Goal: Find specific page/section: Find specific page/section

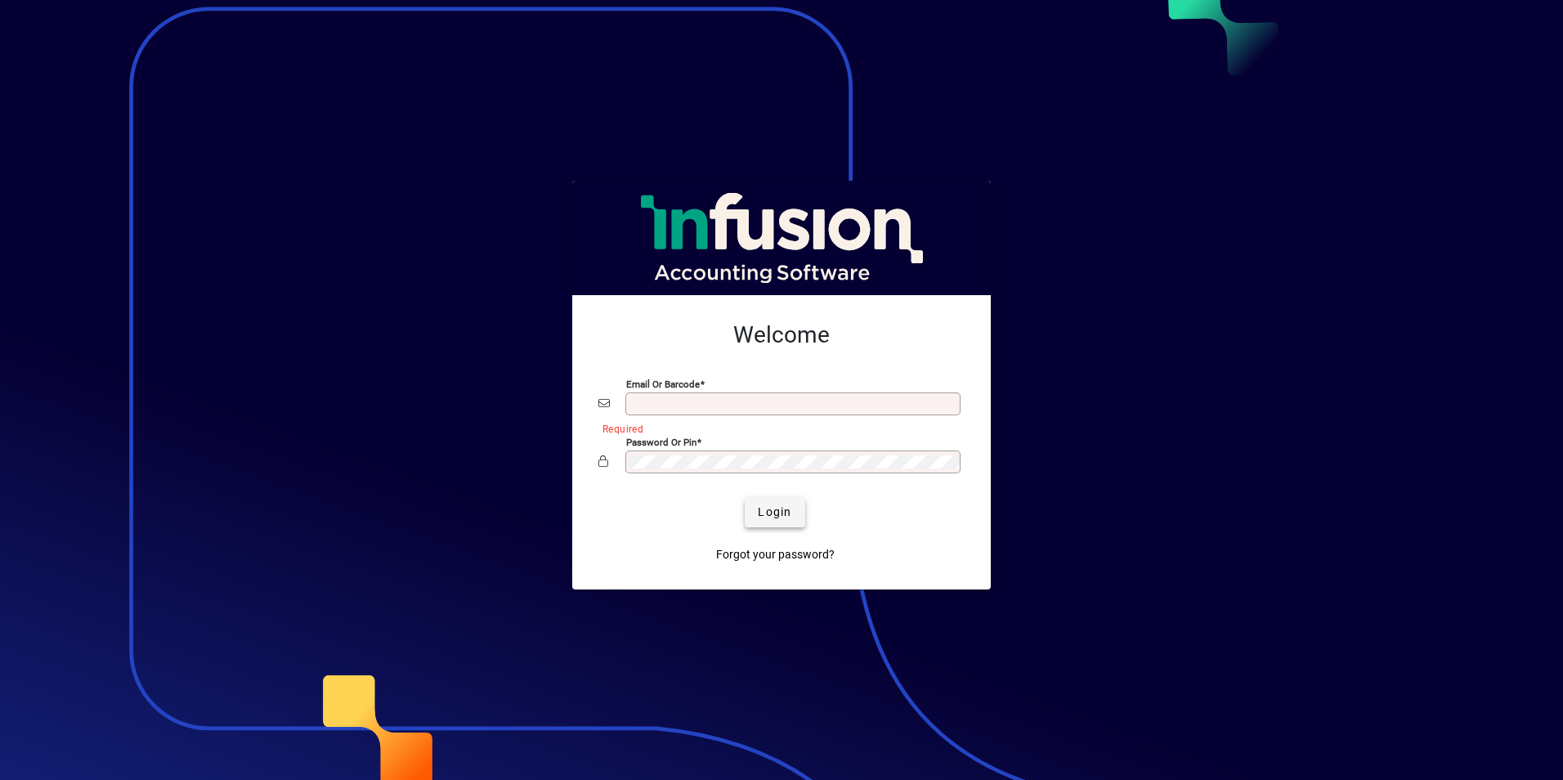
type input "**********"
click at [774, 514] on span "Login" at bounding box center [775, 512] width 34 height 17
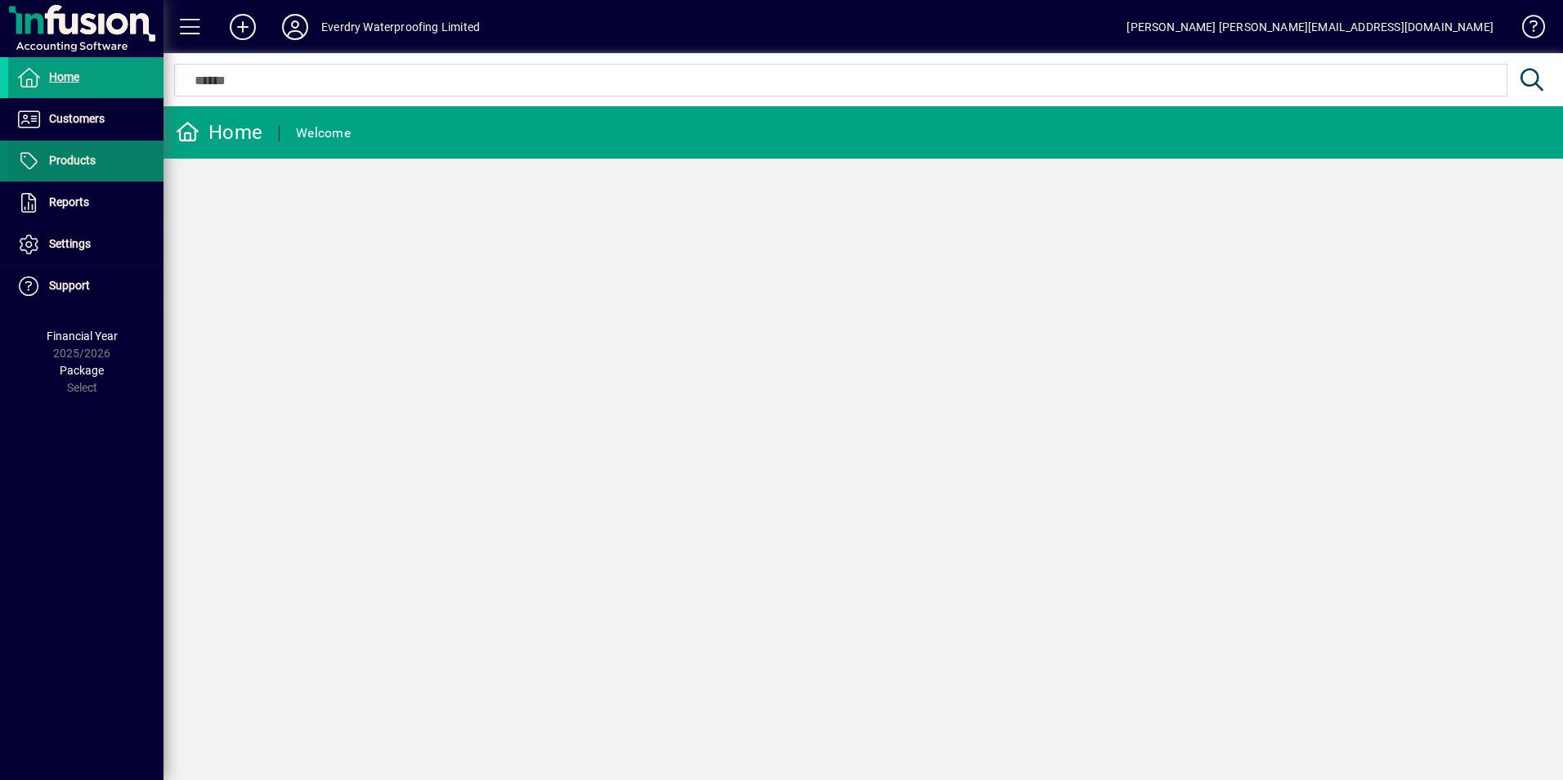
click at [69, 165] on span "Products" at bounding box center [72, 160] width 47 height 13
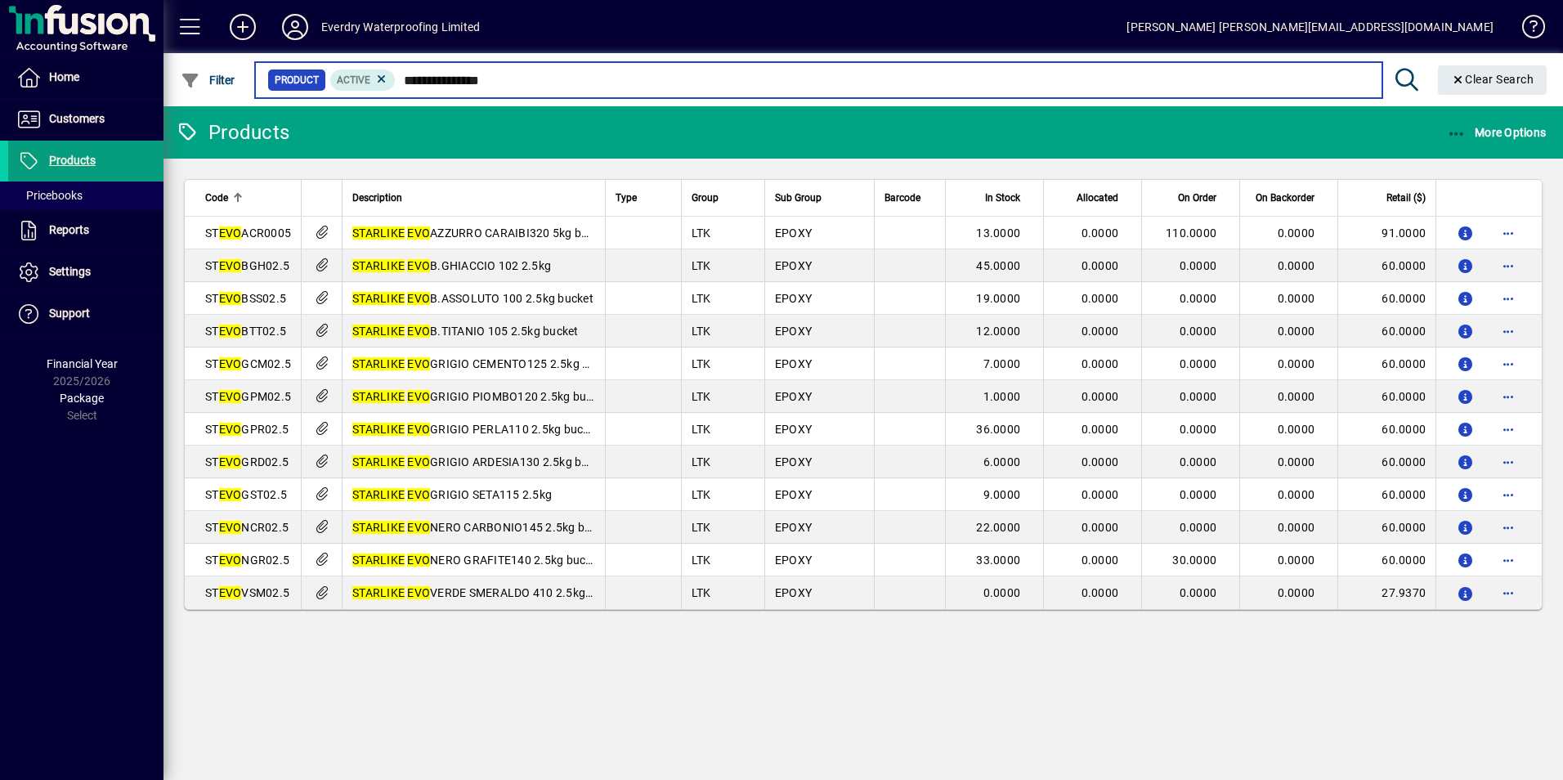
type input "**********"
